Goal: Navigation & Orientation: Find specific page/section

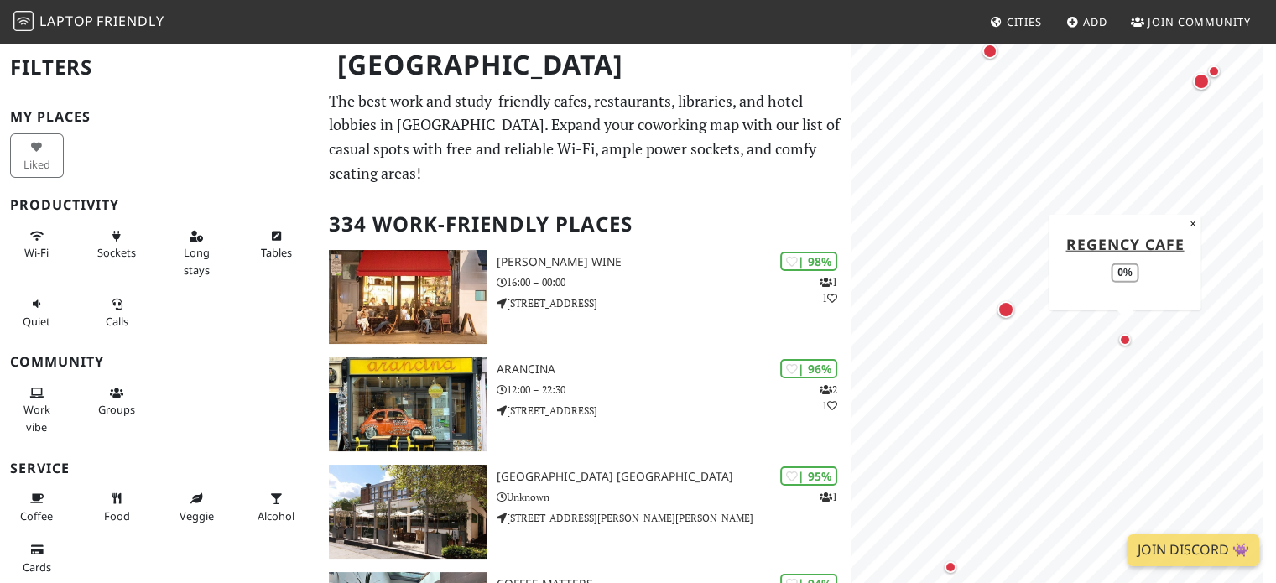
click at [1118, 335] on div "Map marker" at bounding box center [1125, 340] width 20 height 20
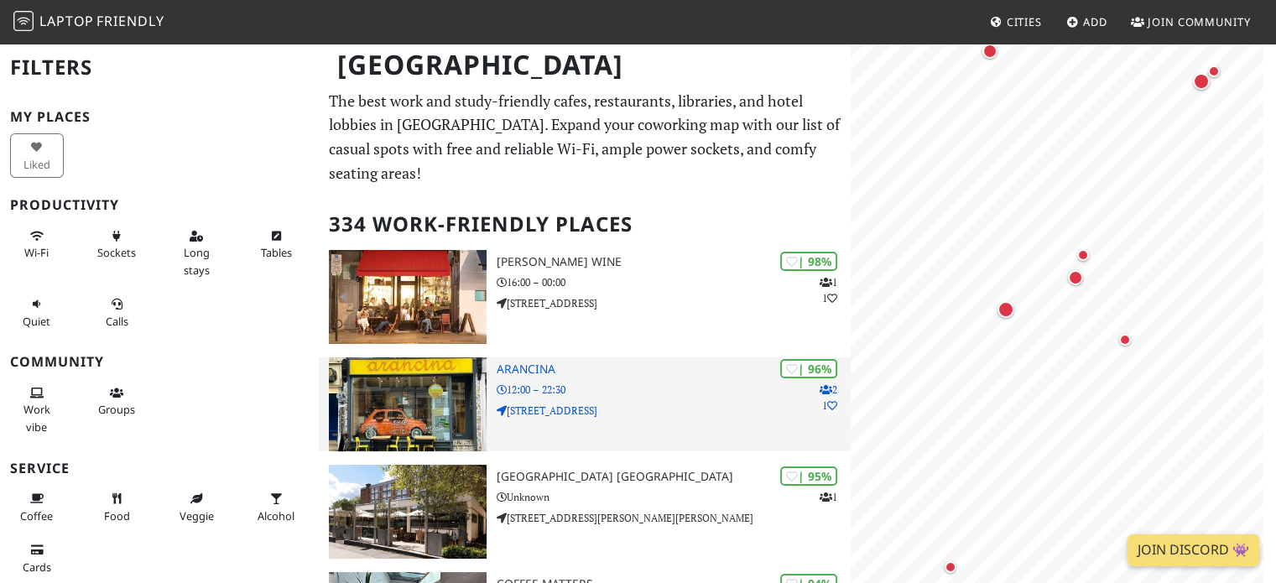
click at [654, 403] on p "19 Pembridge Road" at bounding box center [674, 411] width 355 height 16
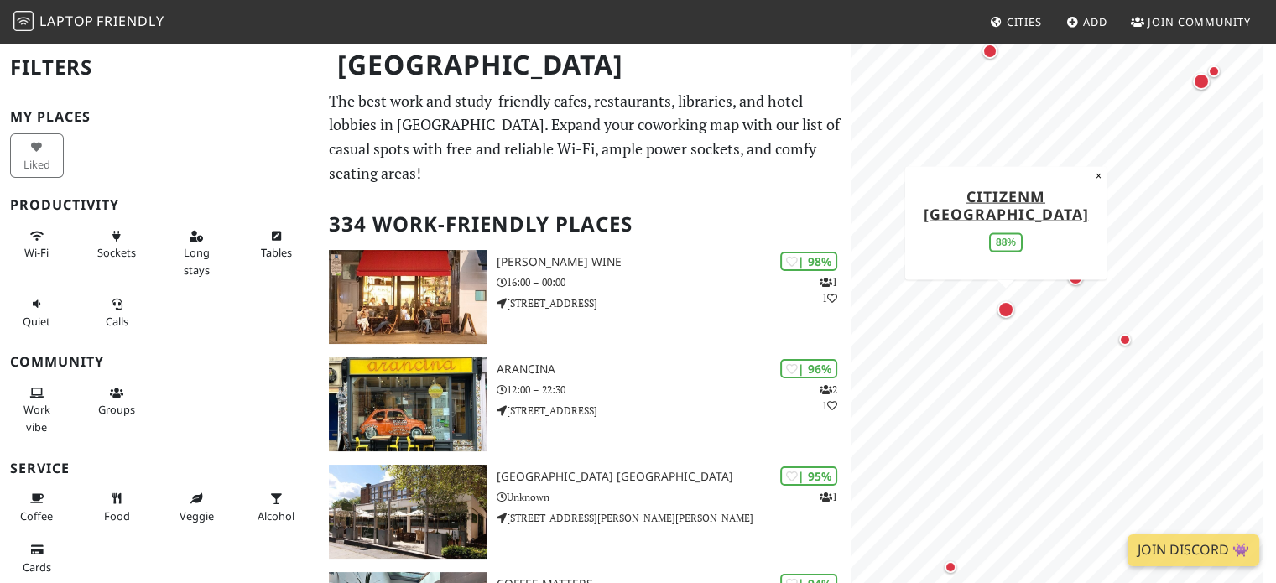
click at [1005, 311] on div "Map marker" at bounding box center [1005, 309] width 17 height 17
click at [1074, 279] on div "Map marker" at bounding box center [1075, 277] width 15 height 15
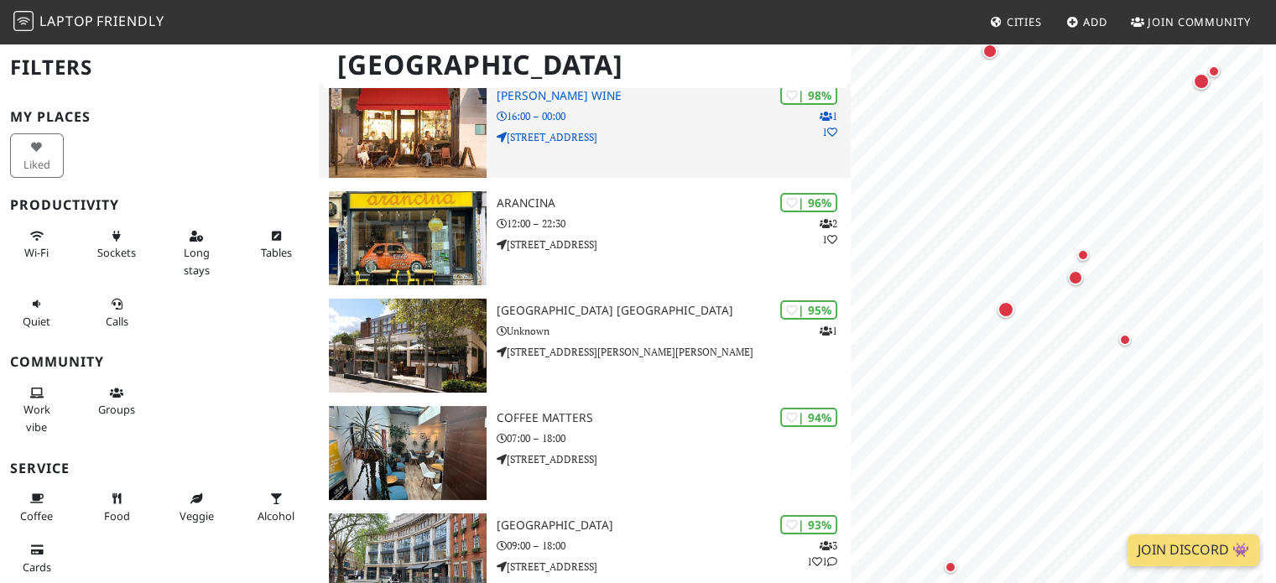
scroll to position [168, 0]
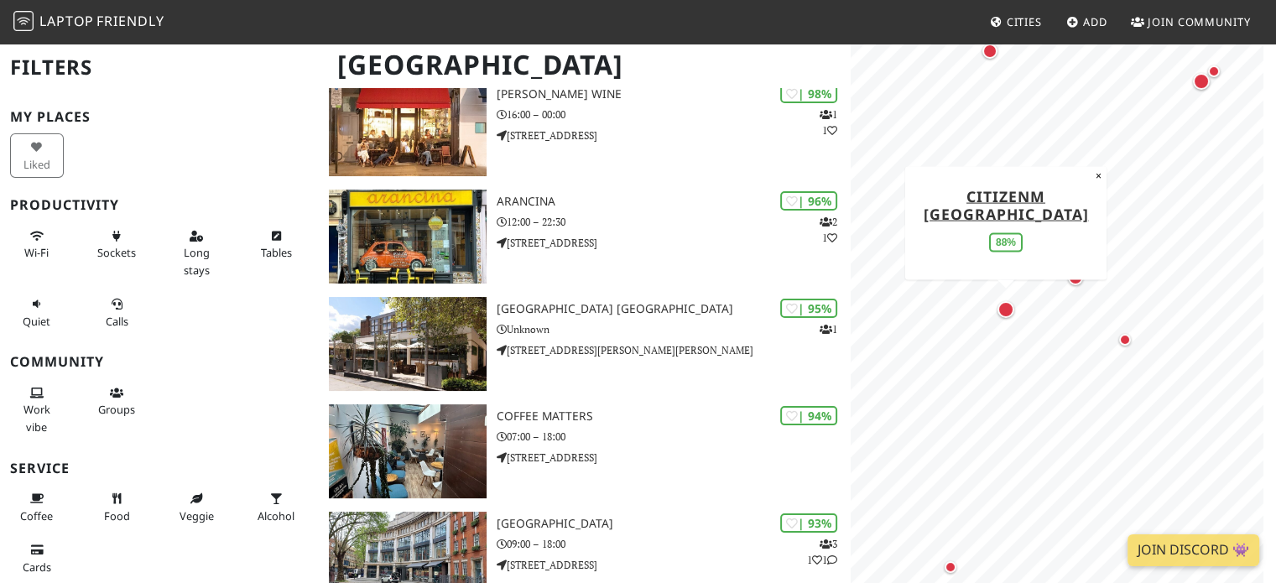
click at [1003, 309] on div "Map marker" at bounding box center [1005, 309] width 17 height 17
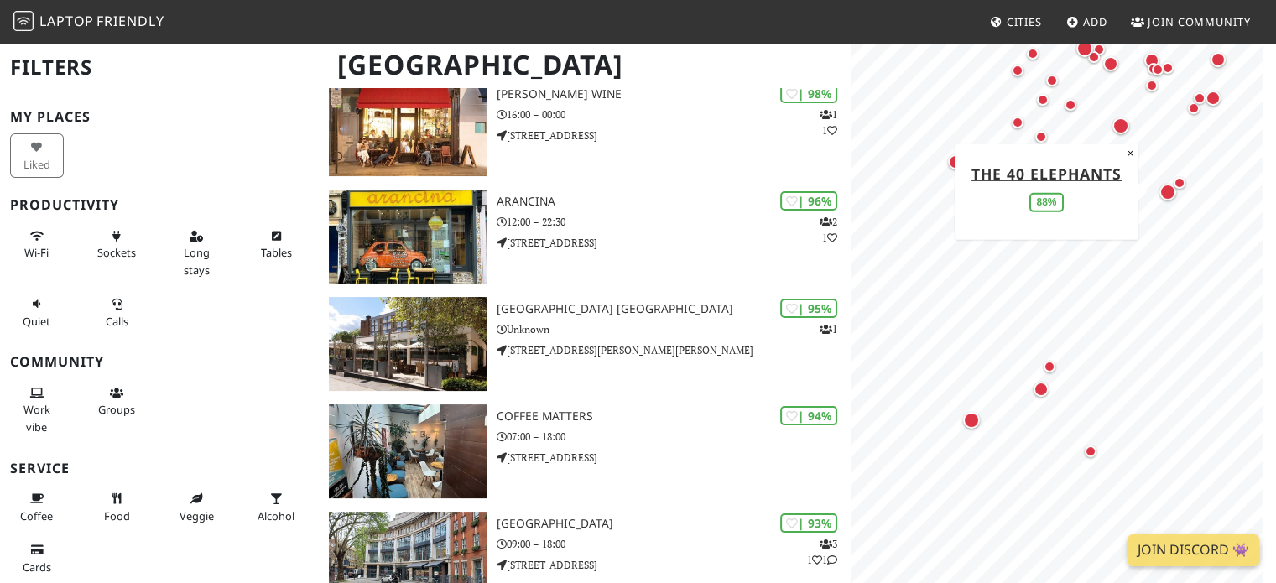
click at [1164, 195] on div "Map marker" at bounding box center [1167, 192] width 17 height 17
click at [1178, 184] on div "Map marker" at bounding box center [1180, 183] width 12 height 12
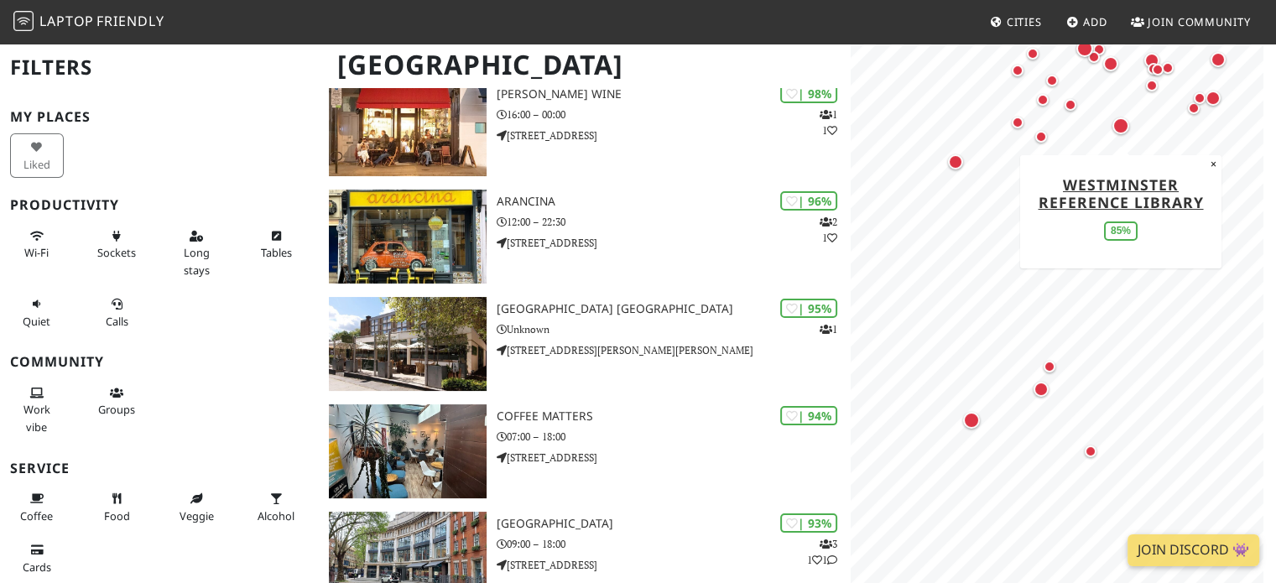
click at [1119, 124] on div "Map marker" at bounding box center [1120, 125] width 17 height 17
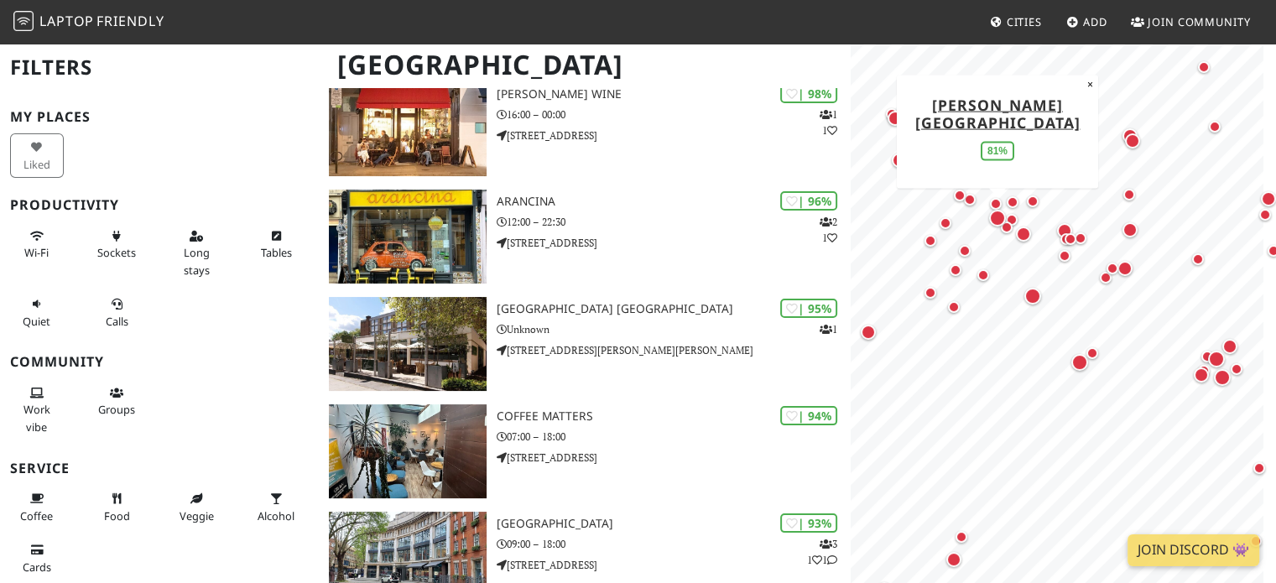
click at [998, 218] on div "Map marker" at bounding box center [997, 218] width 17 height 17
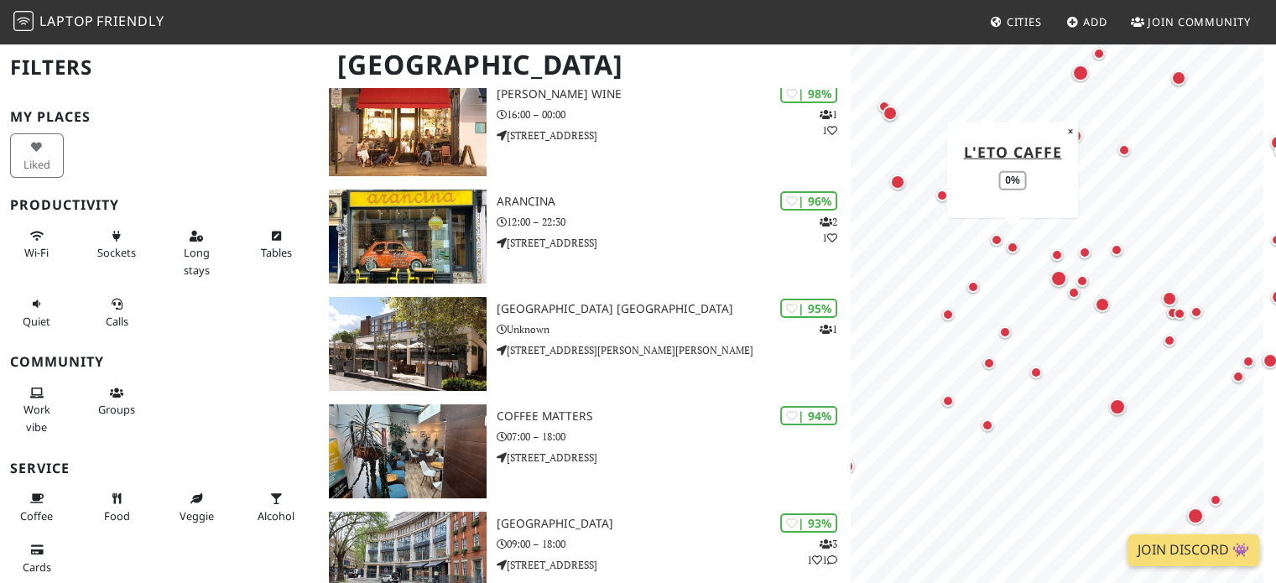
click at [1013, 250] on div "Map marker" at bounding box center [1013, 248] width 12 height 12
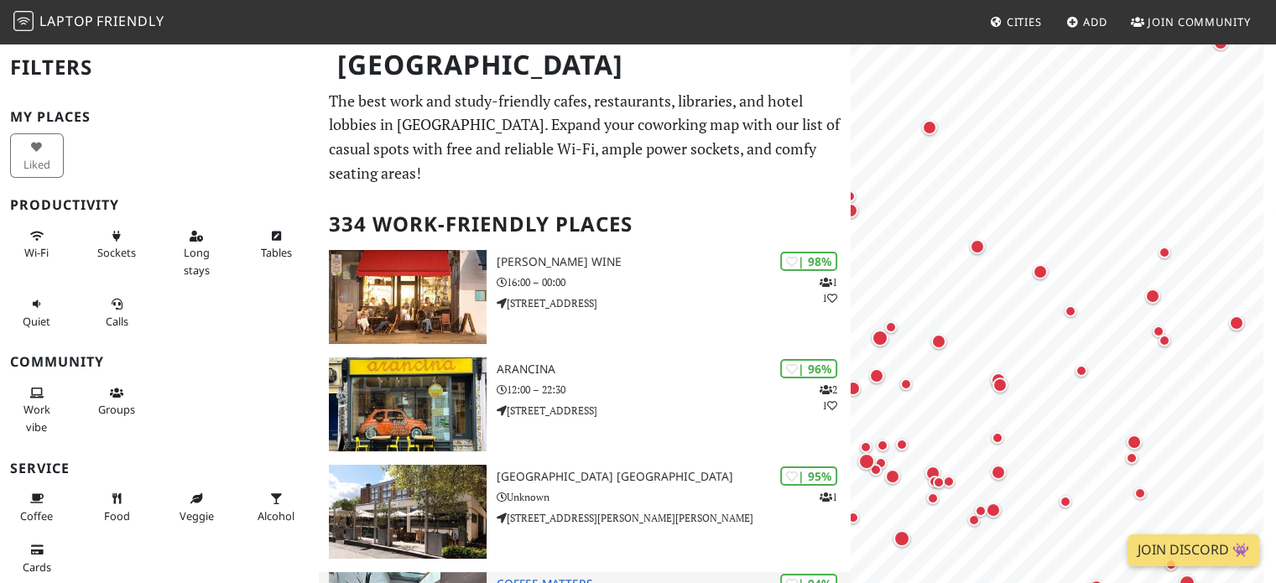
scroll to position [0, 0]
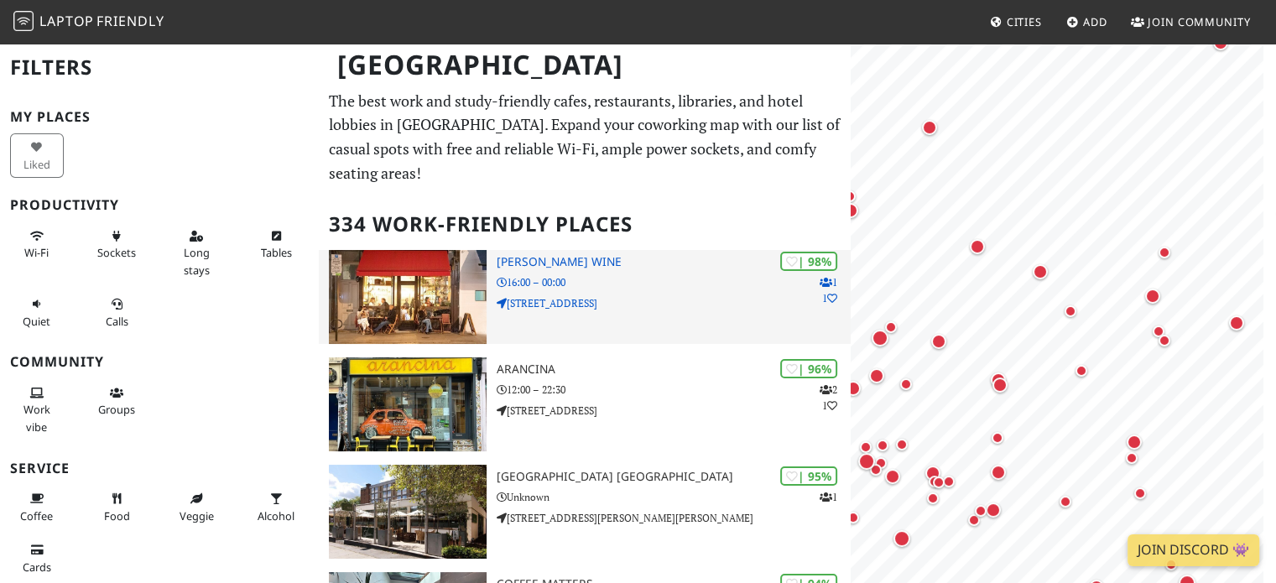
click at [649, 290] on div "| 98% 1 1 Franklin's Wine 16:00 – 00:00 305 Westbourne Grove" at bounding box center [674, 297] width 355 height 94
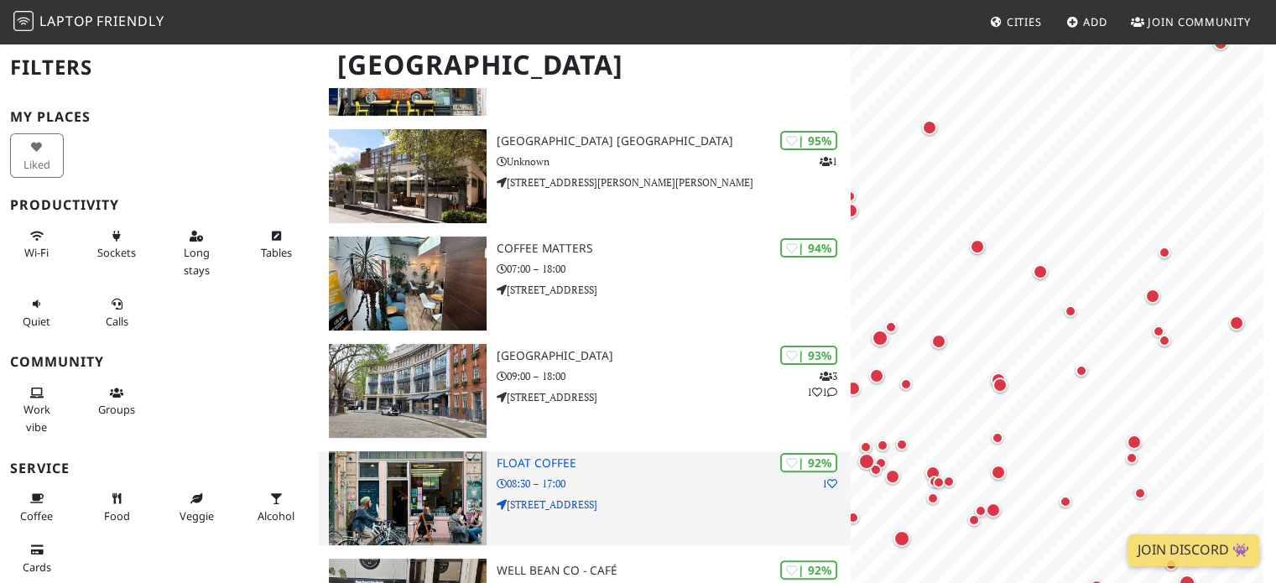
click at [660, 451] on div "| 92% 1 Float Coffee 08:30 – 17:00 129 Bethnal Green Road" at bounding box center [674, 498] width 355 height 94
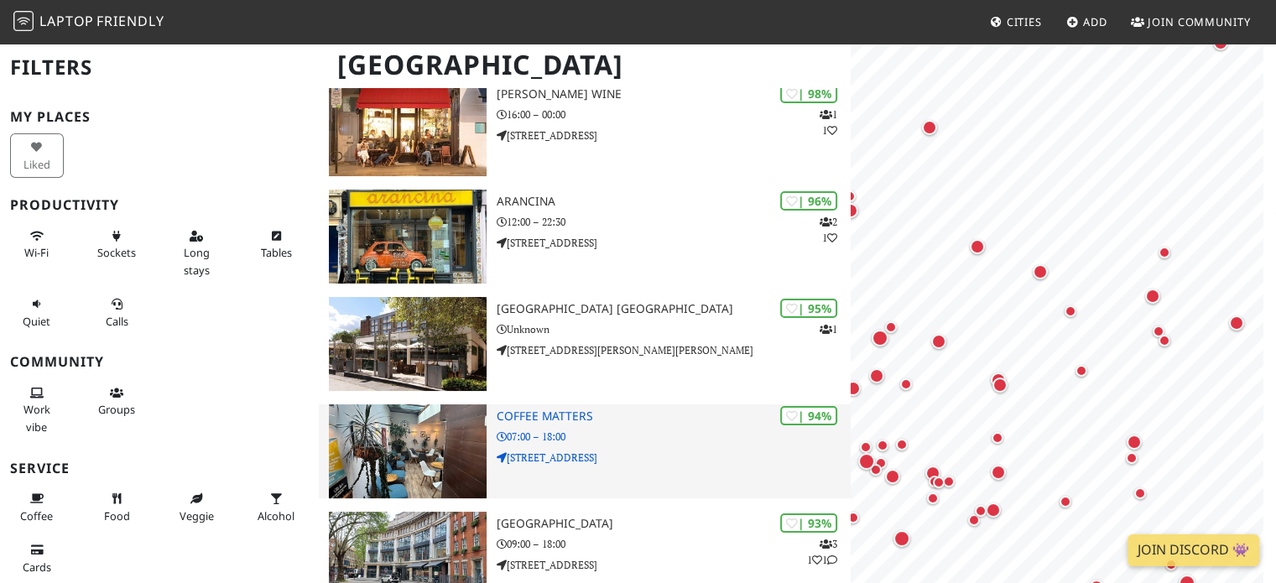
click at [626, 404] on div "| 94% Coffee Matters 07:00 – 18:00 157 Bethnal Green Road" at bounding box center [674, 451] width 355 height 94
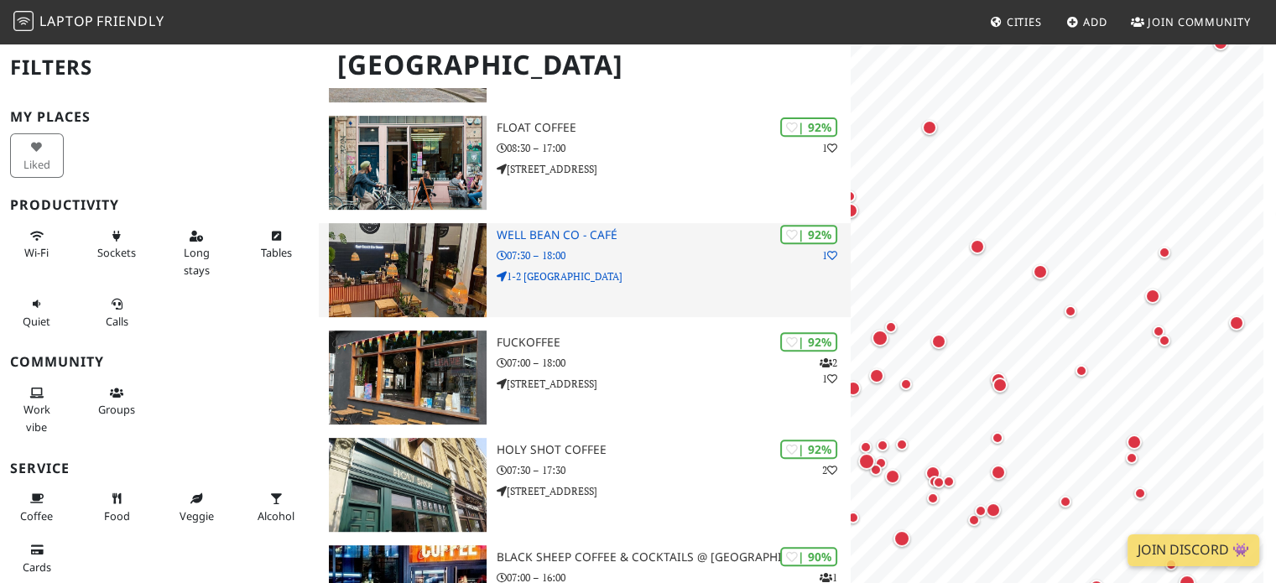
click at [580, 228] on h3 "Well Bean Co - Café" at bounding box center [674, 235] width 355 height 14
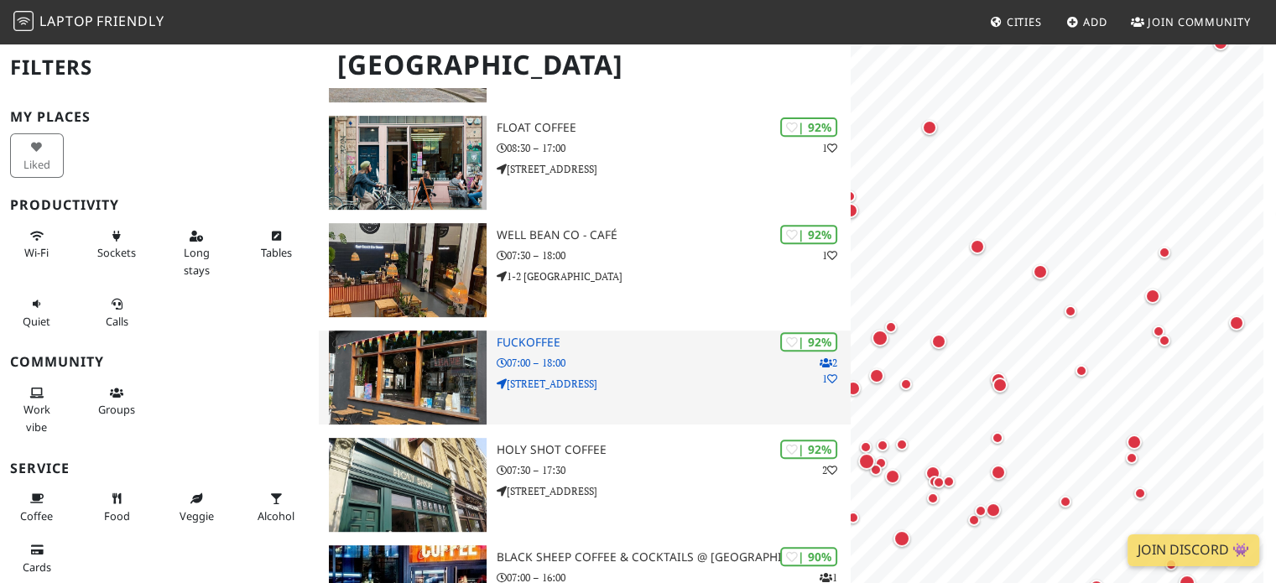
click at [631, 331] on div "| 92% 2 1 Fuckoffee 07:00 – 18:00 429 Bethnal Green Road" at bounding box center [674, 378] width 355 height 94
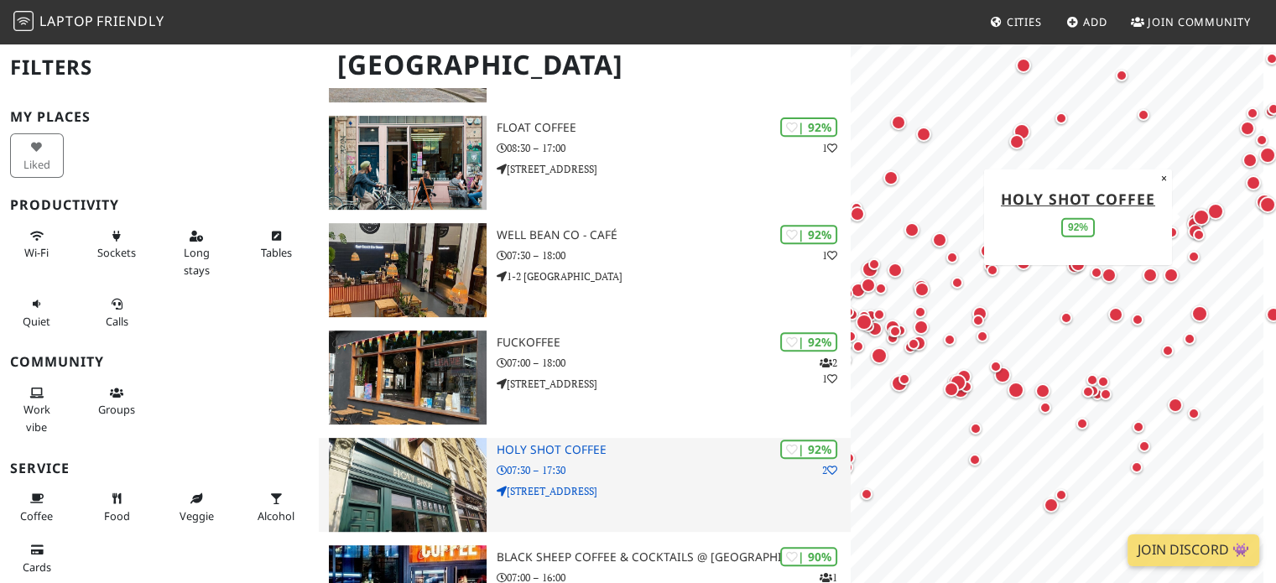
click at [640, 438] on div "| 92% 2 Holy Shot Coffee 07:30 – 17:30 155 Bethnal Green Rd" at bounding box center [674, 485] width 355 height 94
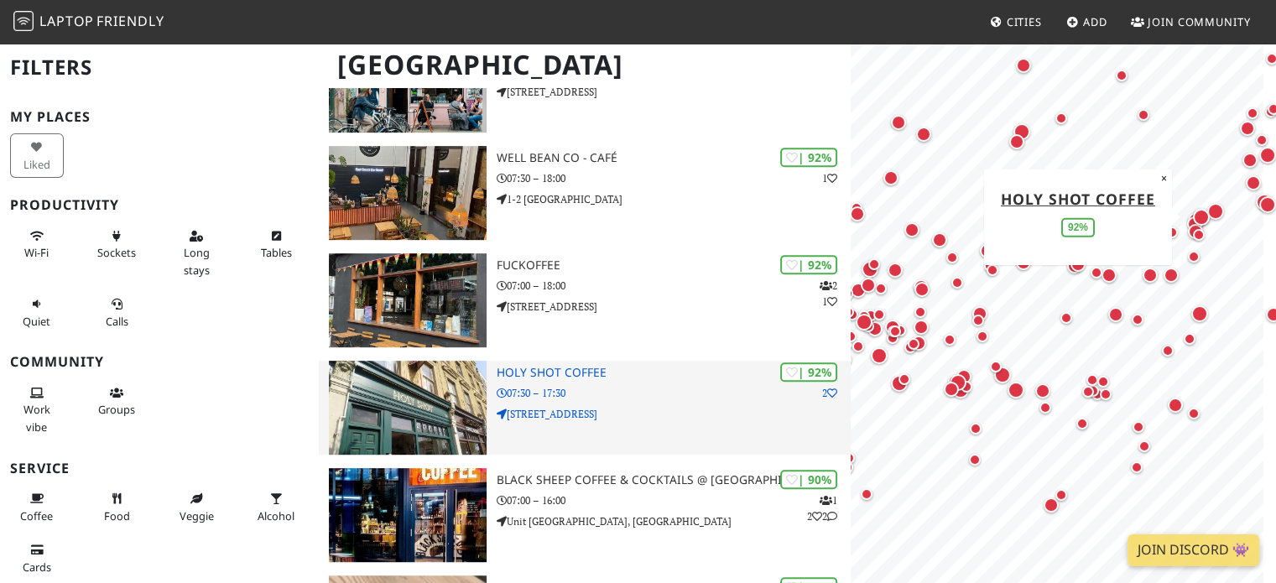
scroll to position [839, 0]
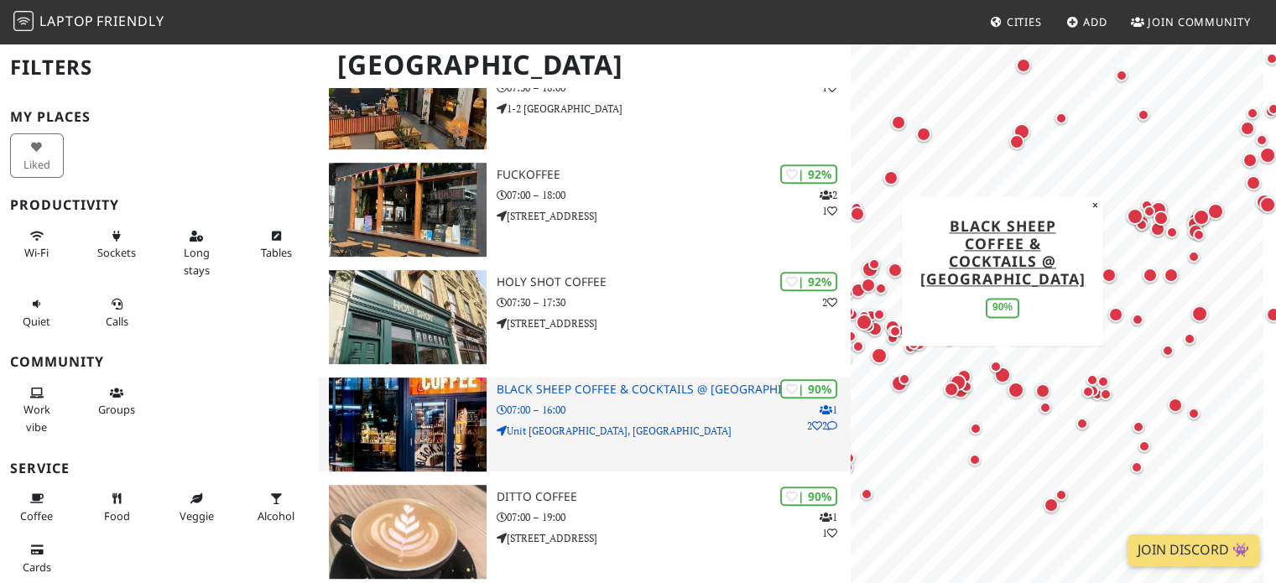
click at [421, 400] on img at bounding box center [407, 424] width 157 height 94
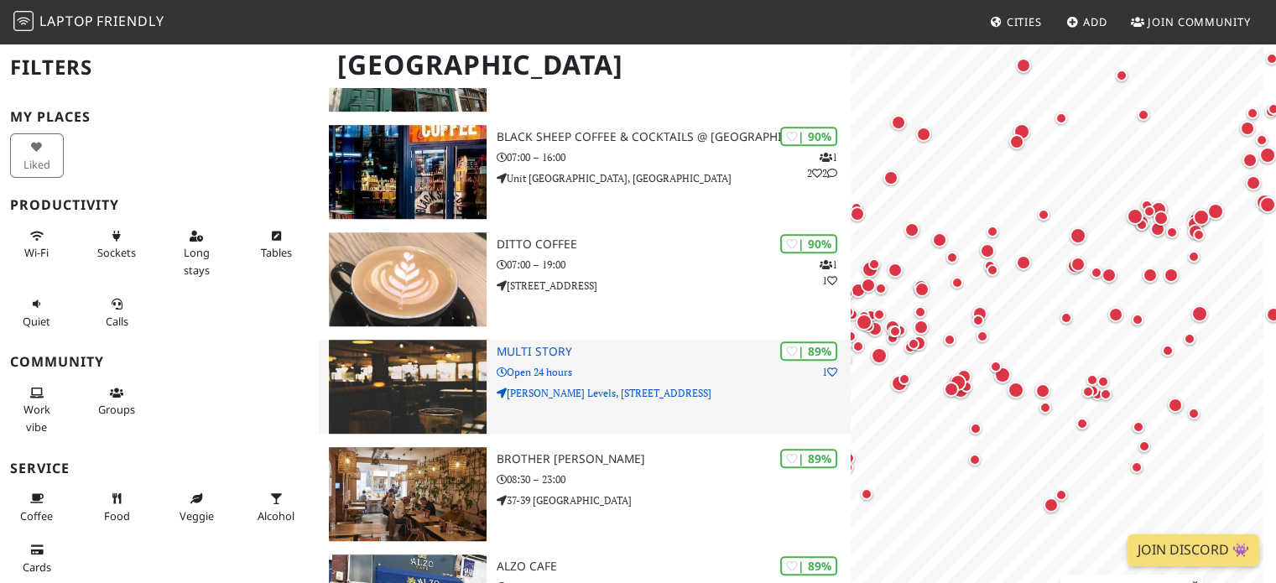
scroll to position [1174, 0]
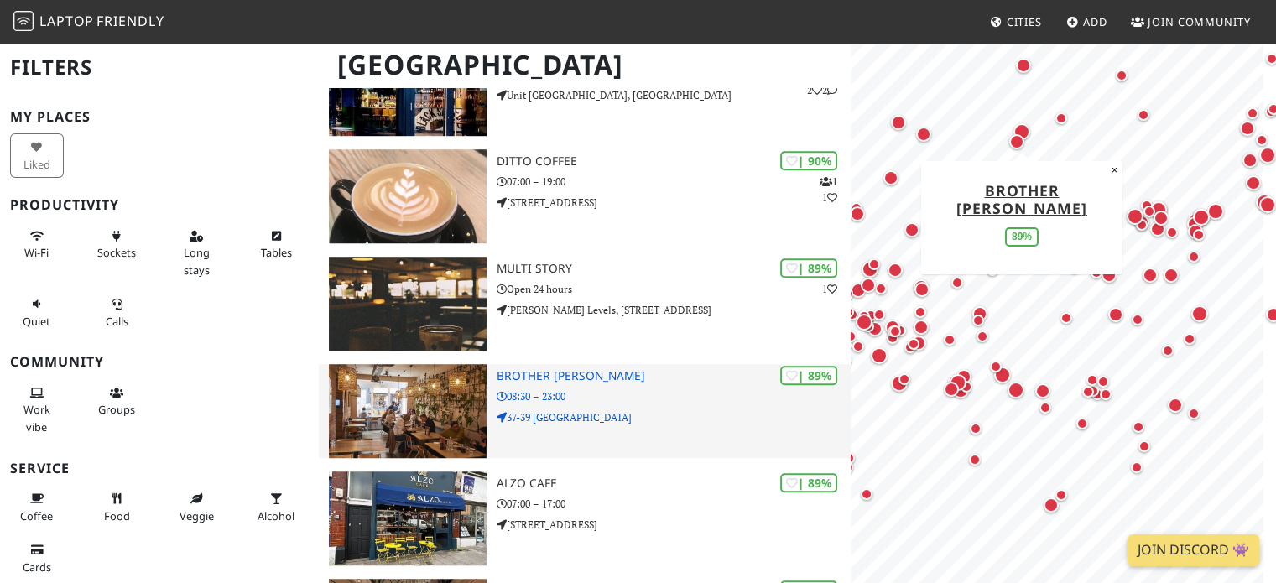
click at [424, 392] on img at bounding box center [407, 411] width 157 height 94
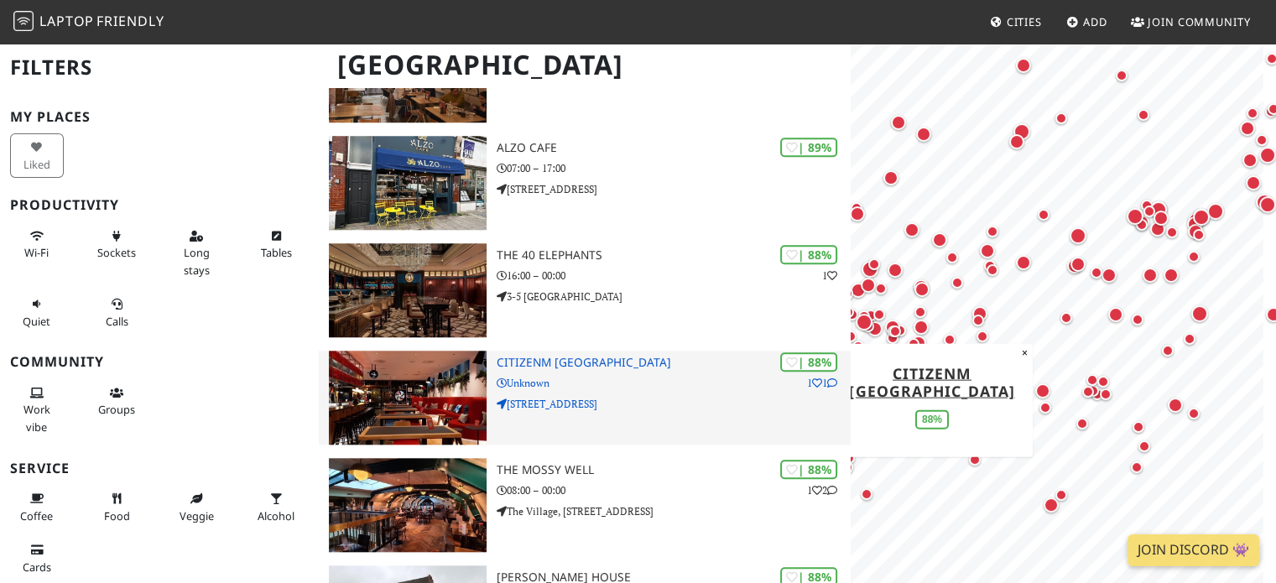
scroll to position [1594, 0]
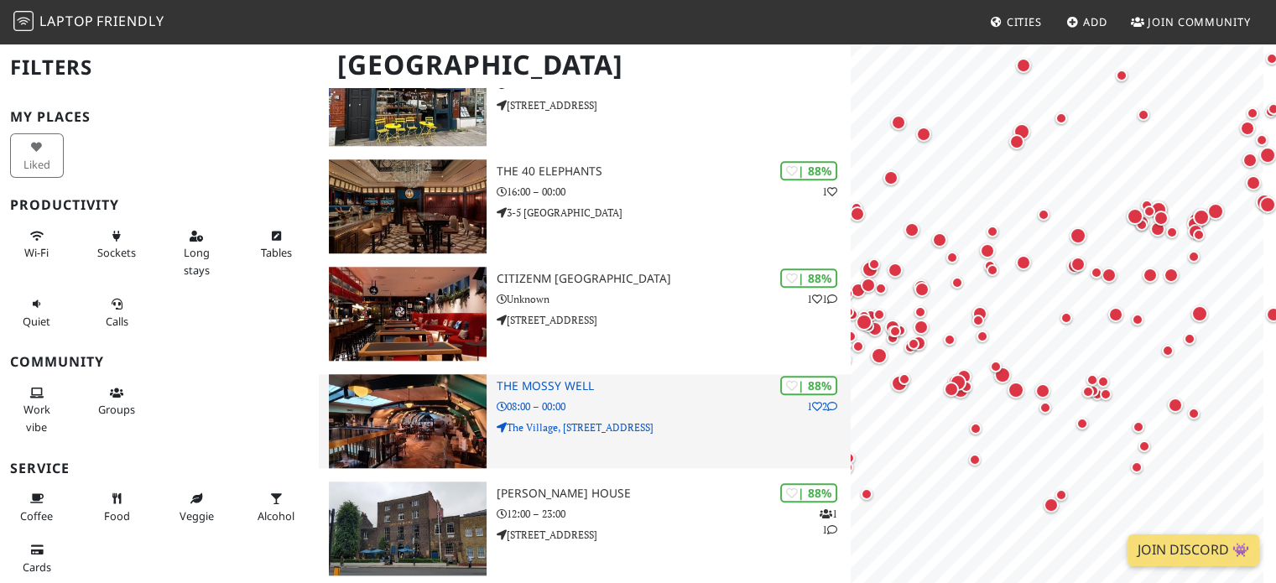
click at [624, 398] on p "08:00 – 00:00" at bounding box center [674, 406] width 355 height 16
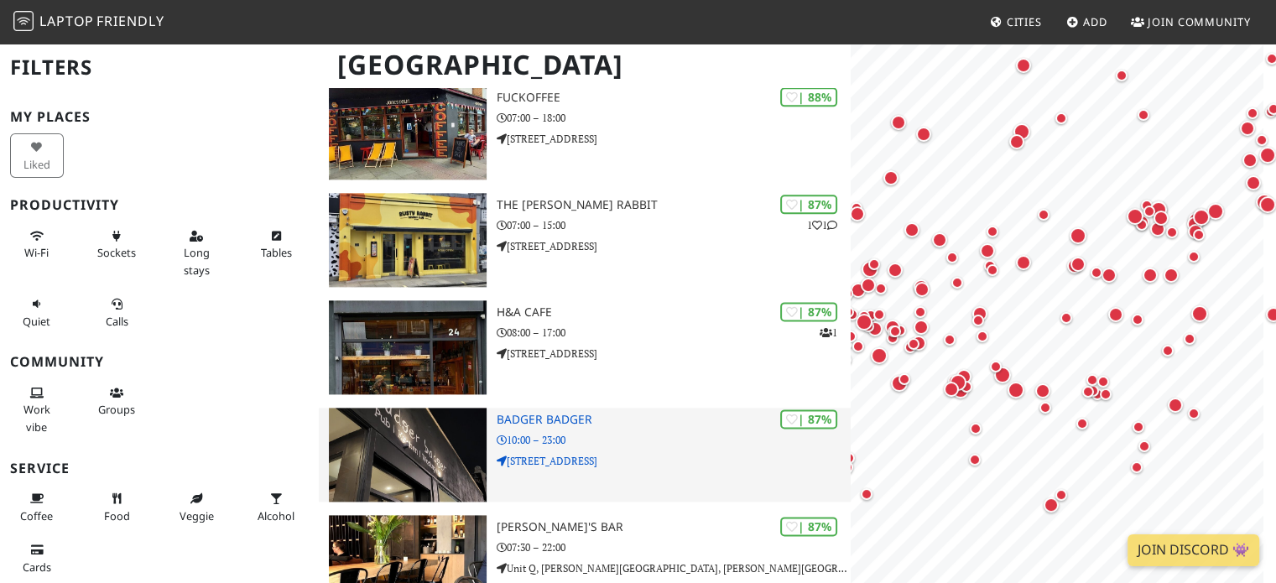
scroll to position [0, 0]
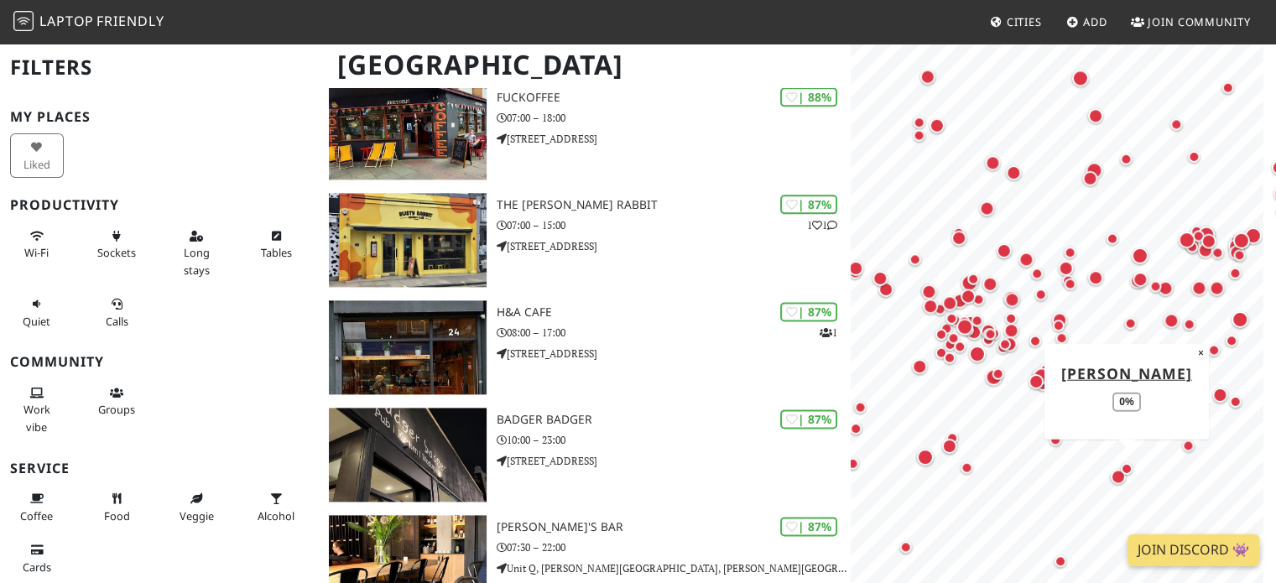
drag, startPoint x: 1054, startPoint y: 472, endPoint x: 1121, endPoint y: 463, distance: 67.7
click at [1121, 466] on div "Map marker" at bounding box center [1118, 477] width 22 height 22
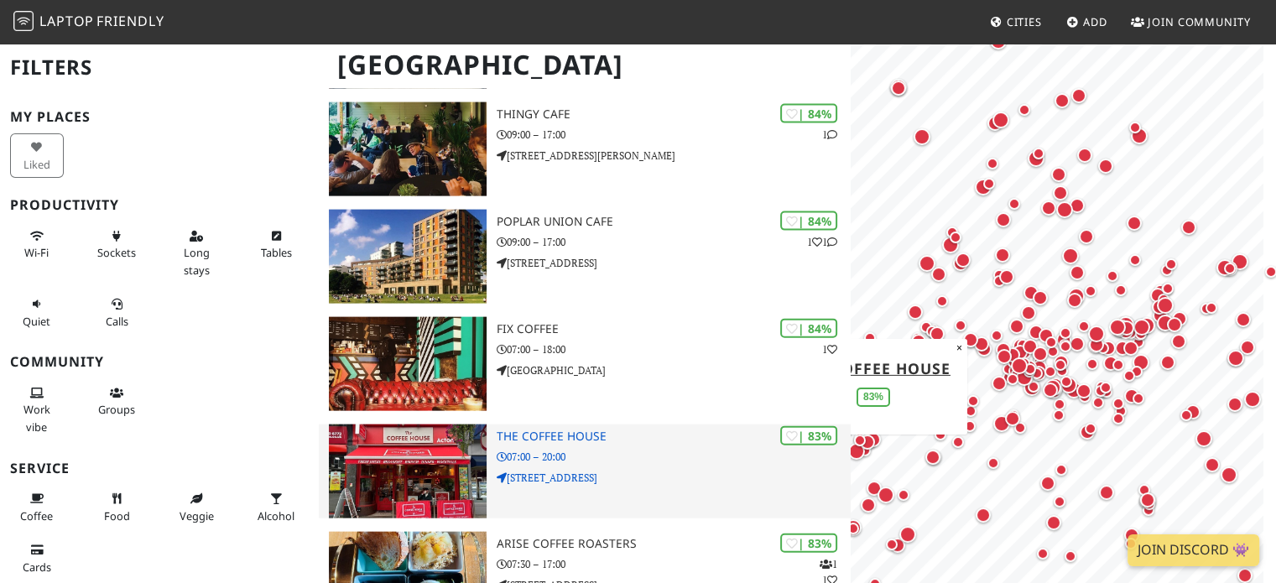
scroll to position [3775, 0]
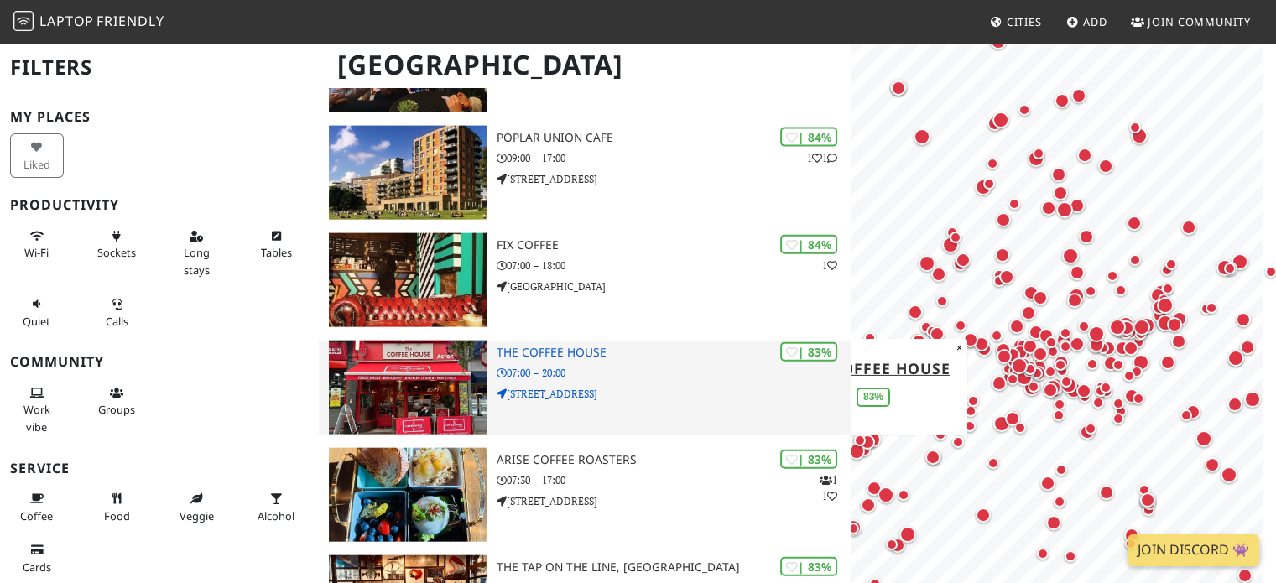
click at [420, 382] on img at bounding box center [407, 388] width 157 height 94
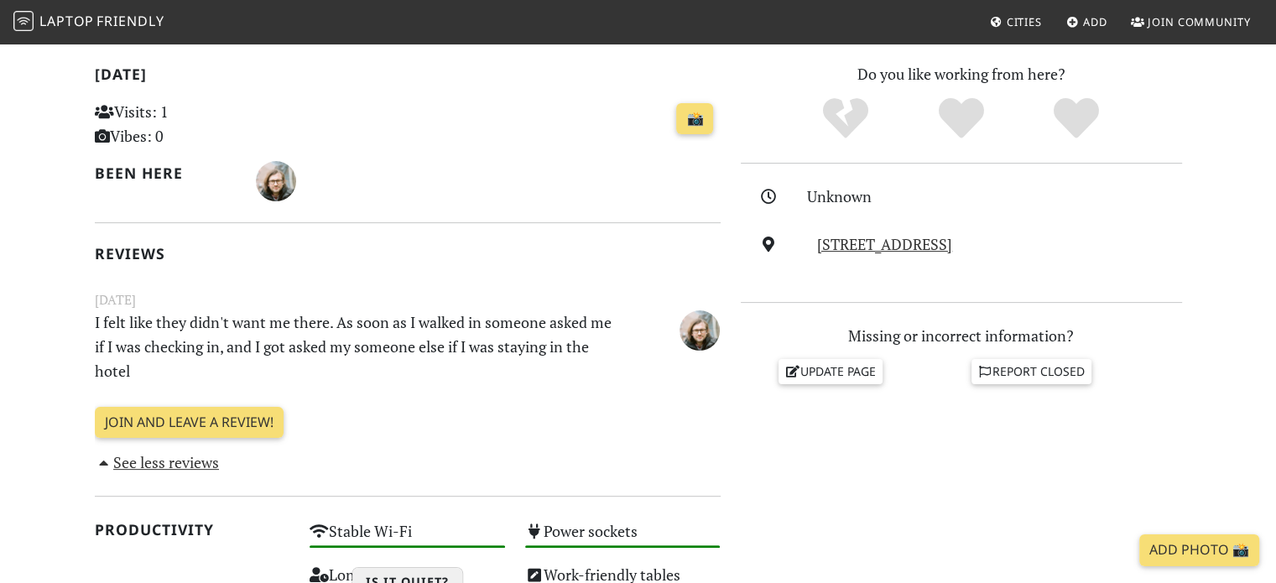
scroll to position [587, 0]
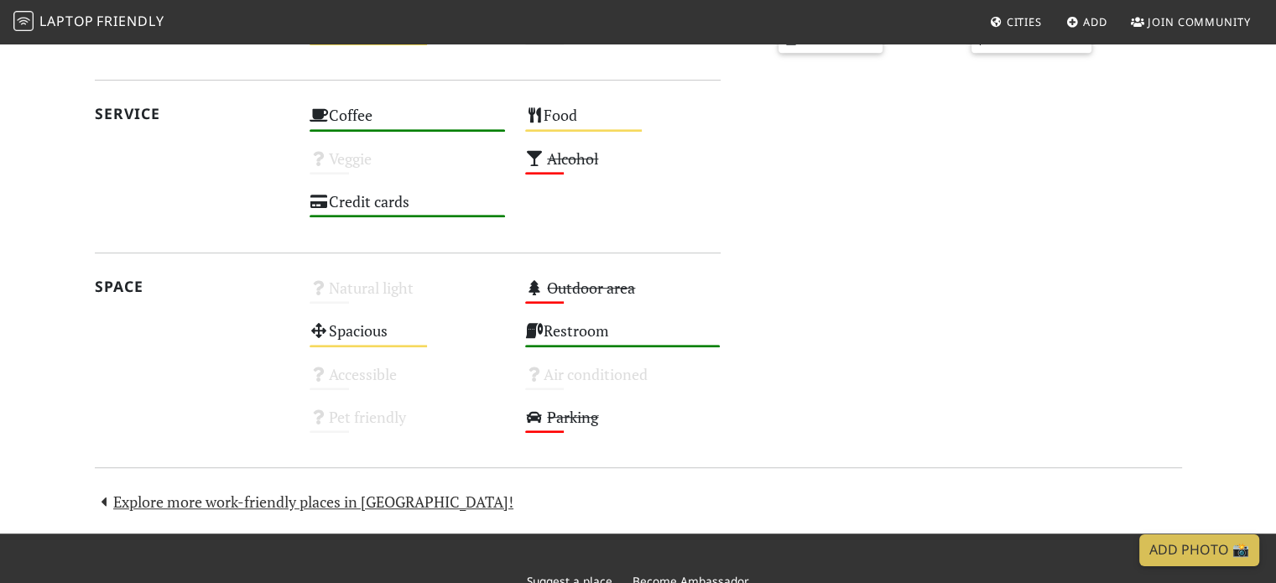
scroll to position [957, 0]
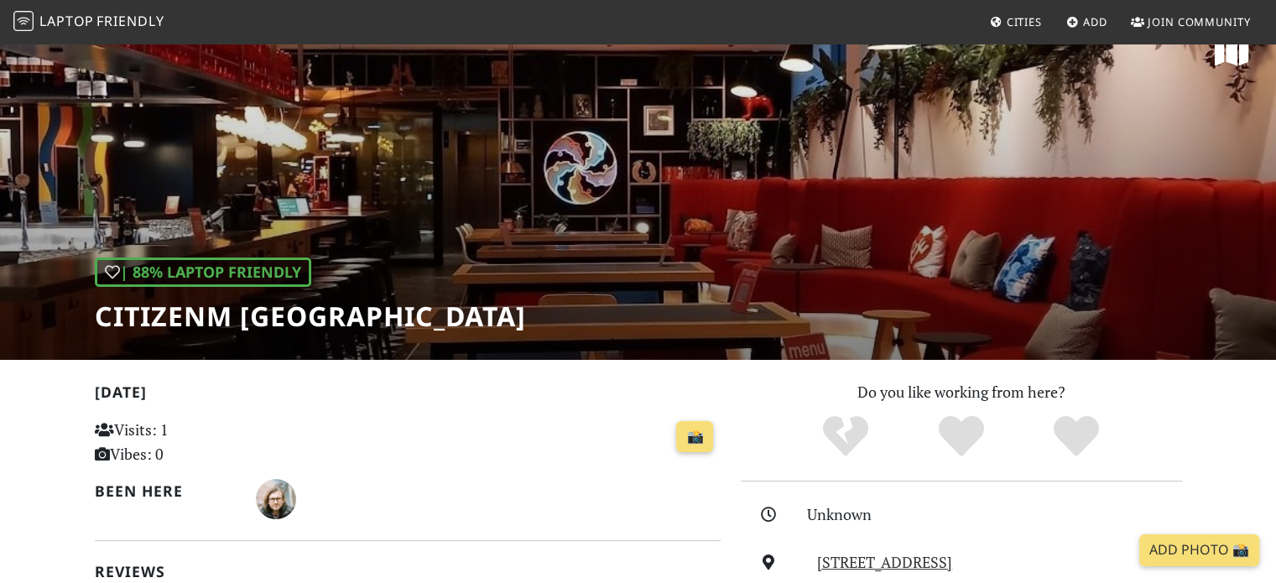
scroll to position [84, 0]
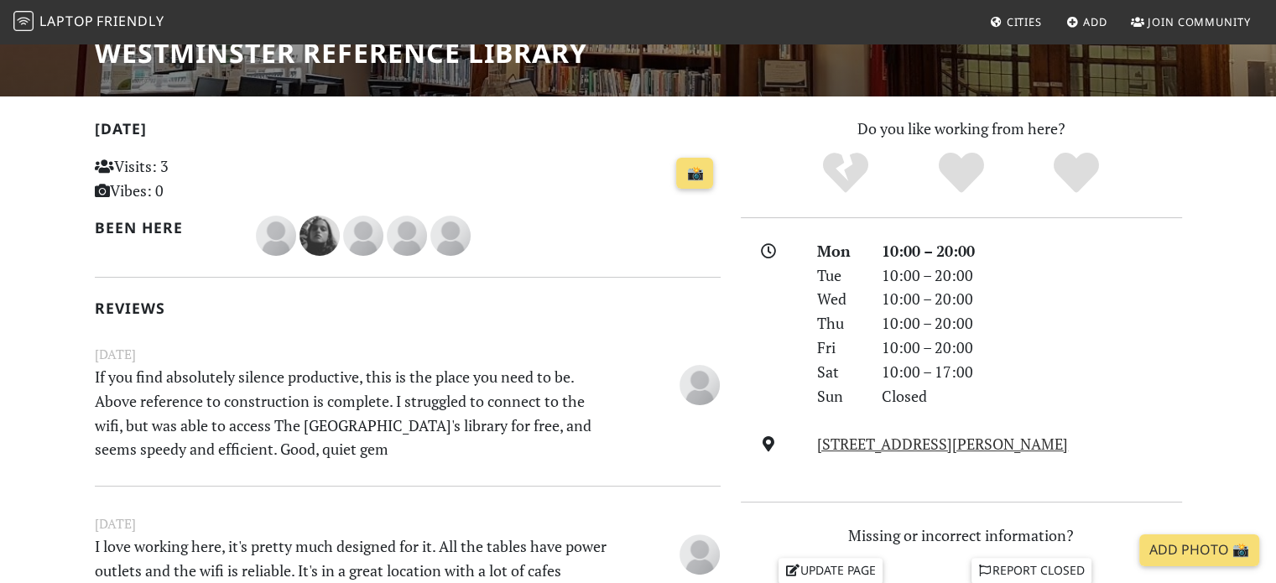
scroll to position [115, 0]
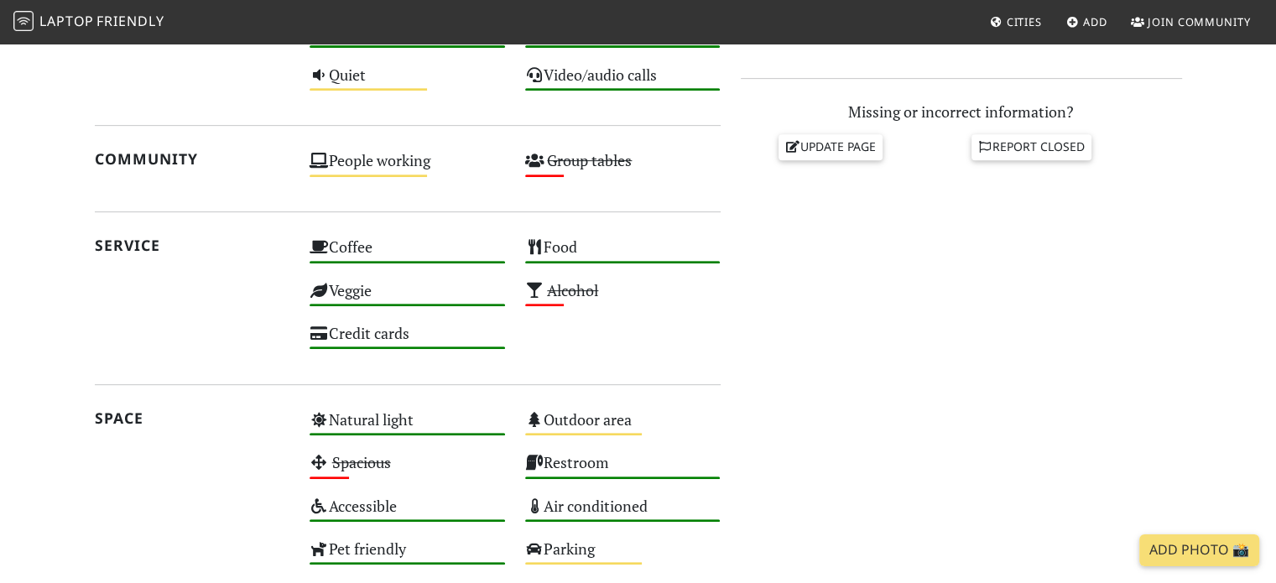
scroll to position [957, 0]
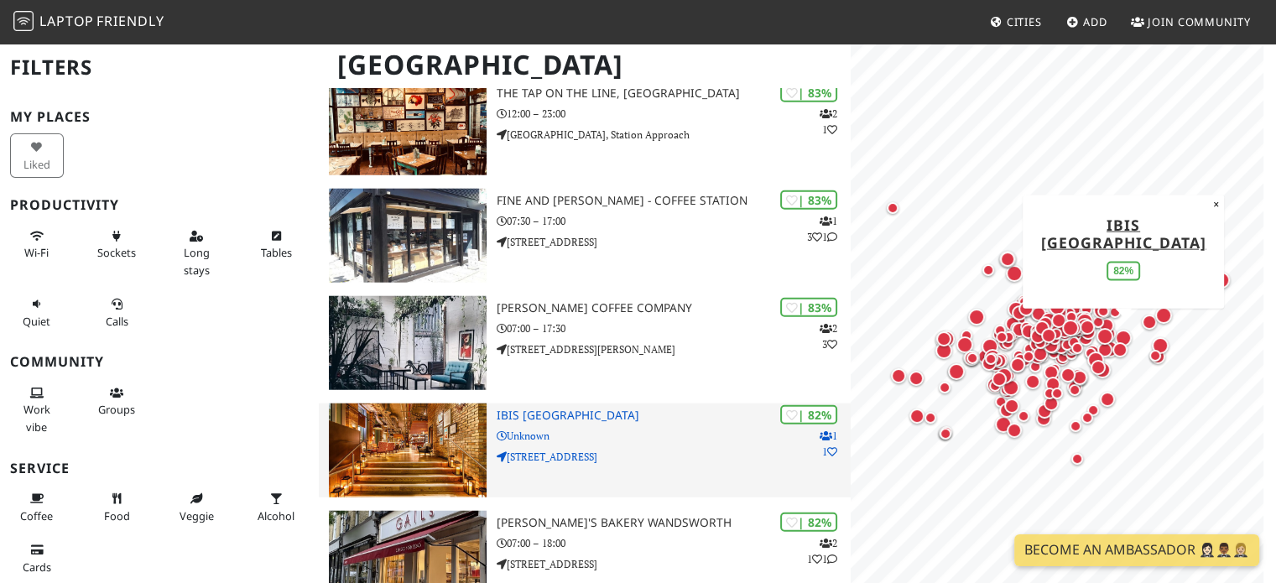
scroll to position [4446, 0]
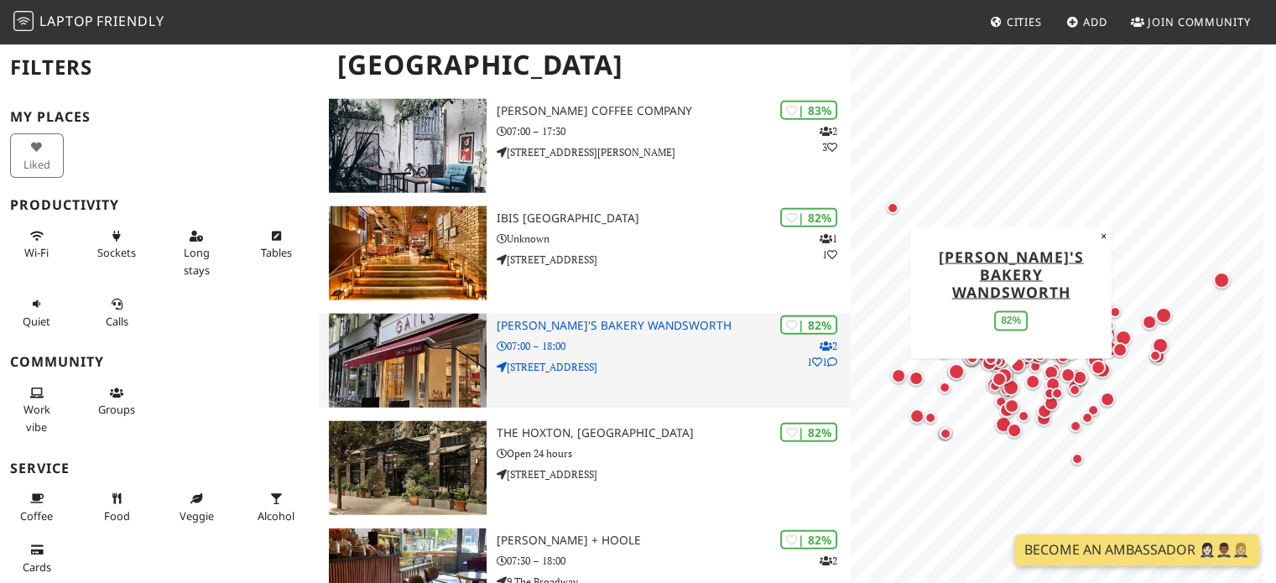
click at [616, 359] on p "[STREET_ADDRESS]" at bounding box center [674, 367] width 355 height 16
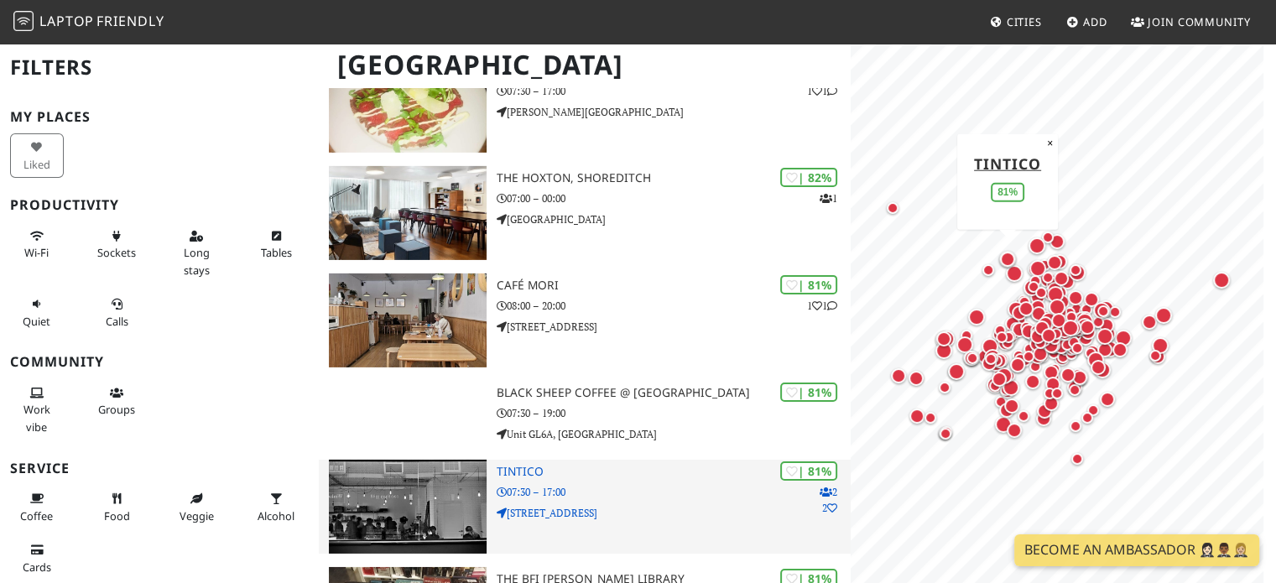
scroll to position [5704, 0]
